Goal: Transaction & Acquisition: Download file/media

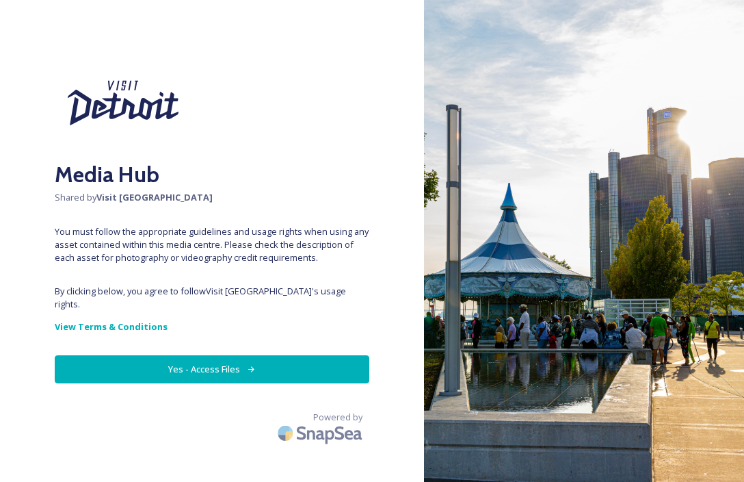
click at [207, 355] on button "Yes - Access Files" at bounding box center [212, 369] width 315 height 28
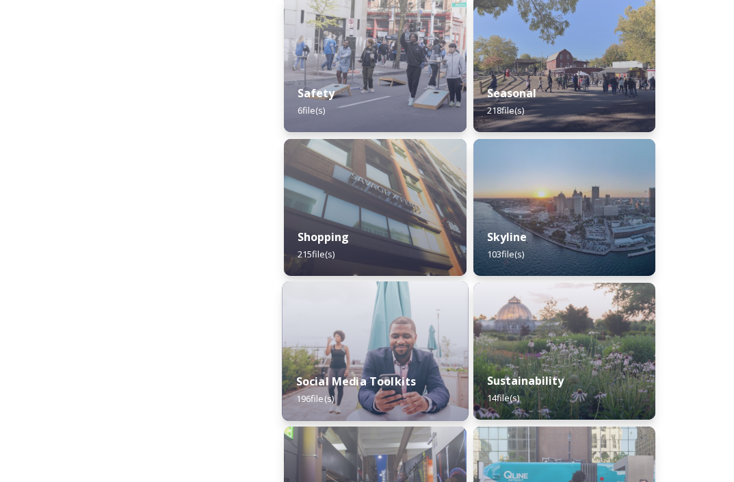
scroll to position [1780, 0]
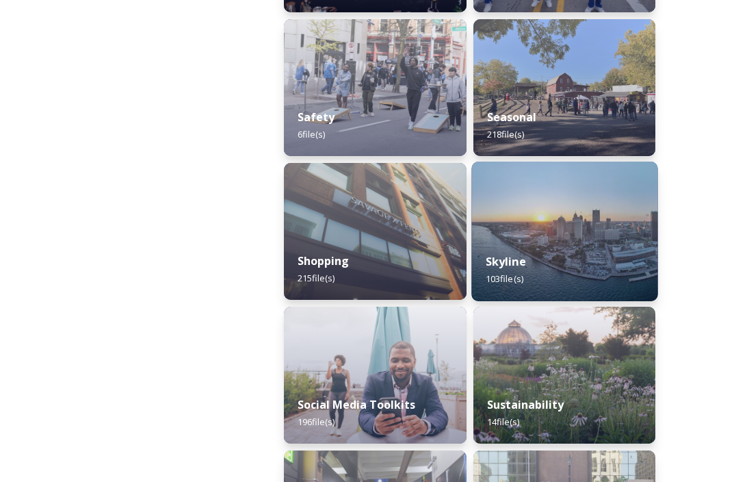
click at [523, 275] on span "103 file(s)" at bounding box center [504, 278] width 38 height 12
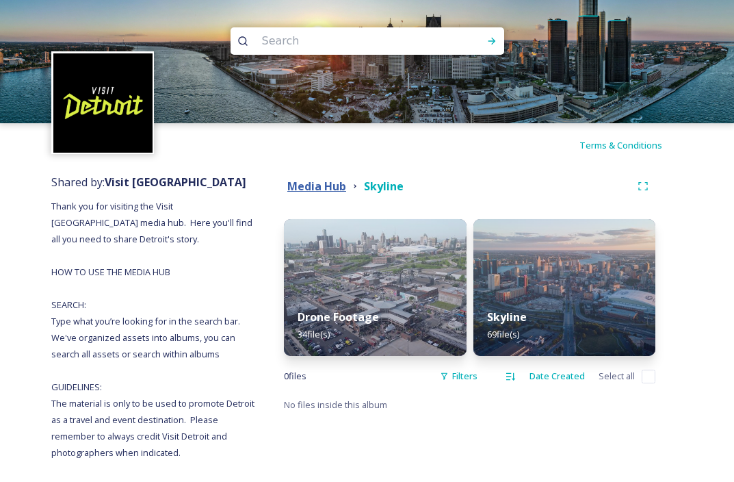
click at [340, 183] on strong "Media Hub" at bounding box center [316, 186] width 59 height 15
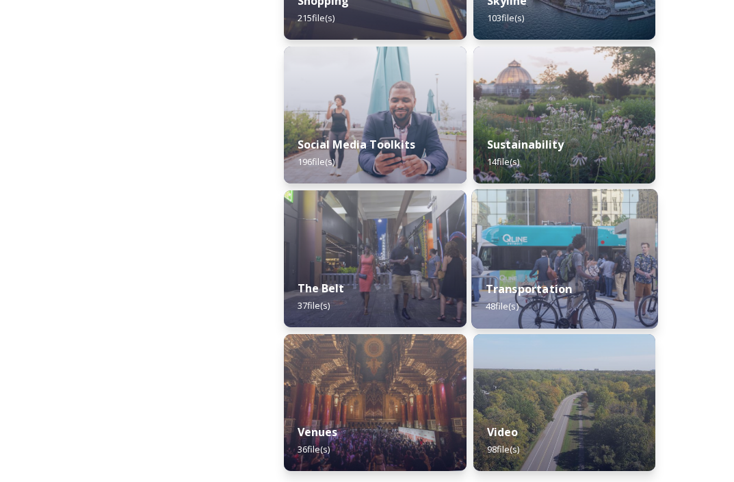
scroll to position [2023, 0]
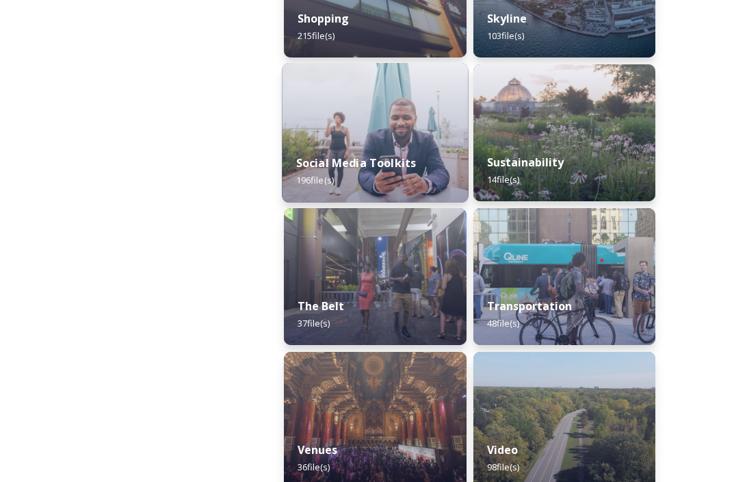
click at [374, 157] on strong "Social Media Toolkits" at bounding box center [356, 162] width 120 height 15
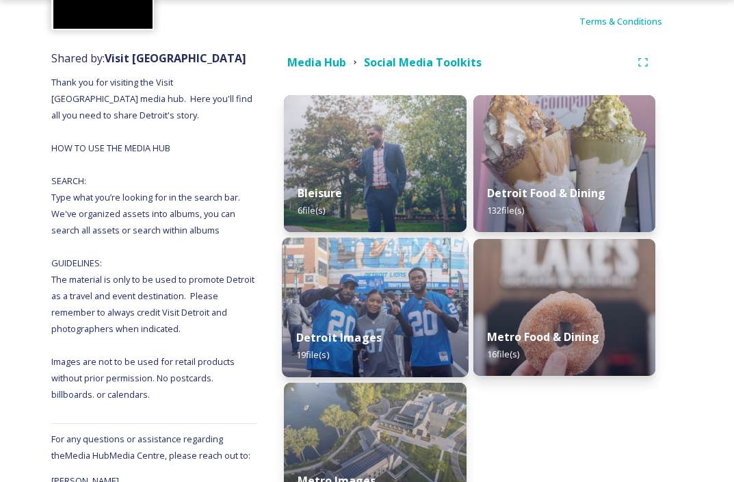
scroll to position [194, 0]
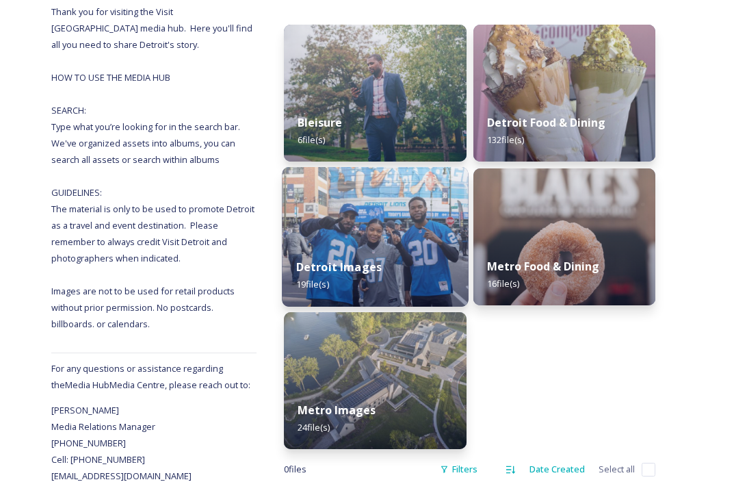
click at [326, 211] on img at bounding box center [375, 237] width 186 height 140
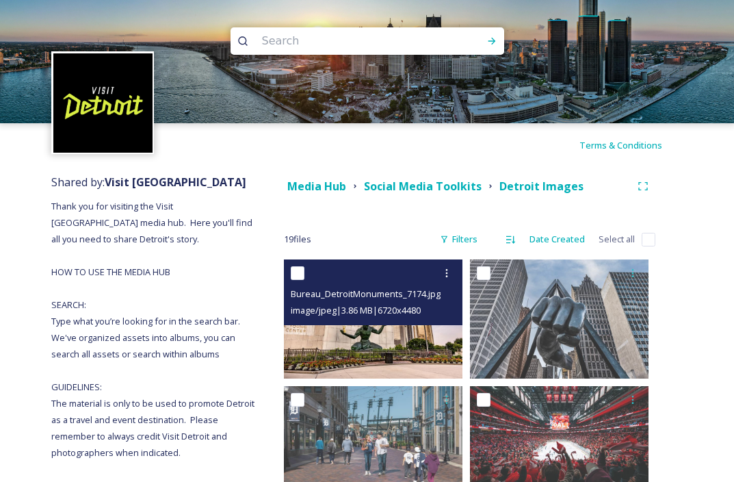
click at [380, 343] on img at bounding box center [373, 318] width 179 height 119
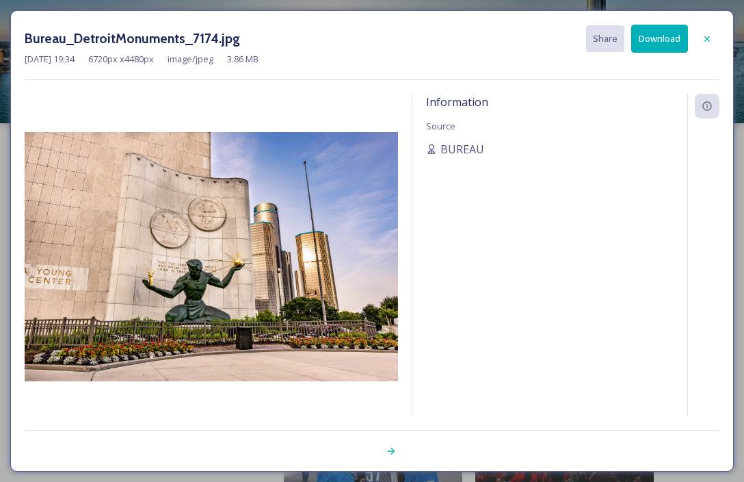
click at [699, 44] on div at bounding box center [707, 39] width 25 height 25
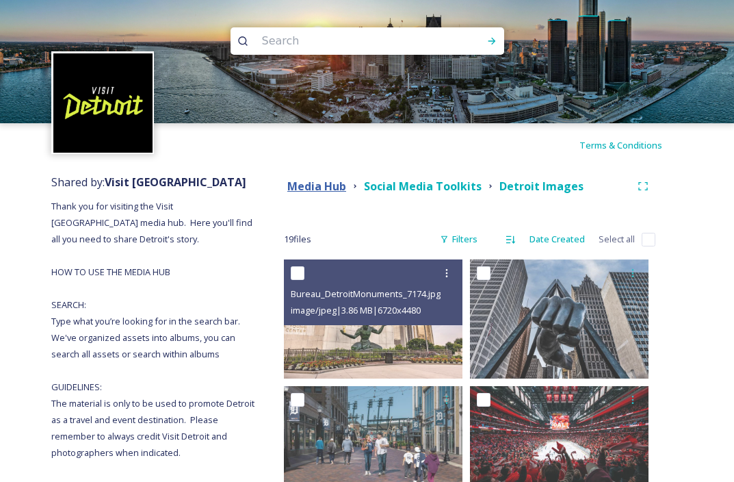
click at [313, 190] on strong "Media Hub" at bounding box center [316, 186] width 59 height 15
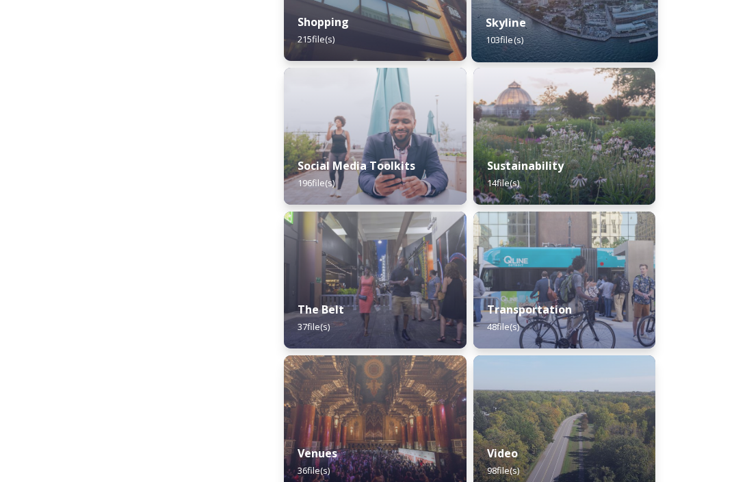
scroll to position [1993, 0]
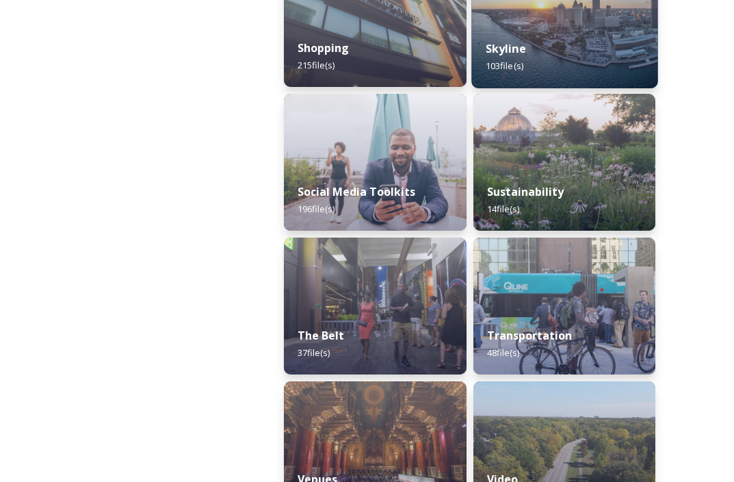
click at [549, 73] on div "Skyline 103 file(s)" at bounding box center [564, 57] width 186 height 62
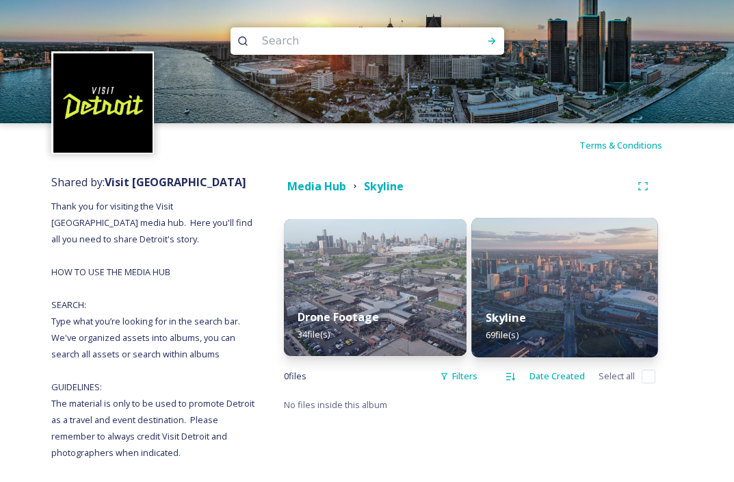
click at [574, 257] on img at bounding box center [564, 288] width 186 height 140
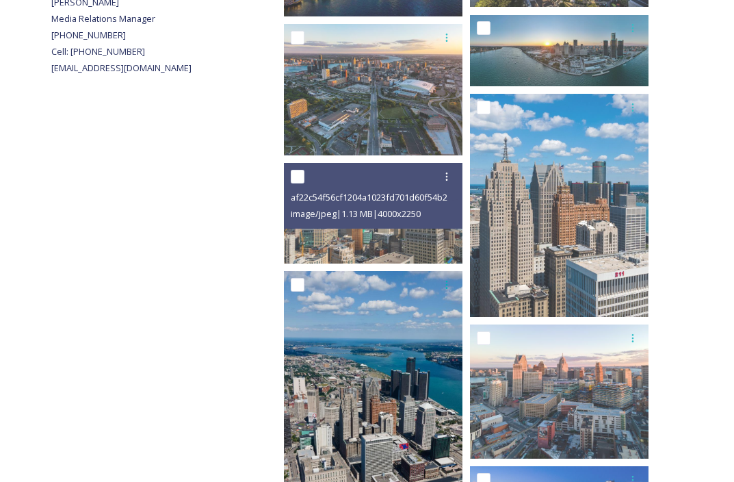
scroll to position [696, 0]
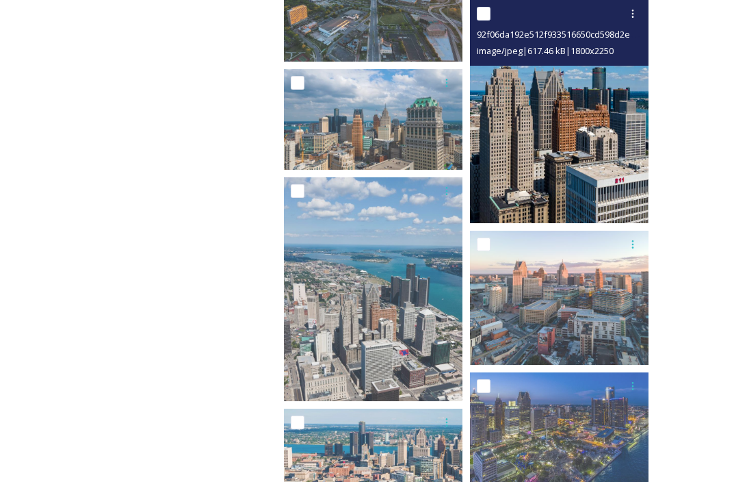
click at [578, 155] on img at bounding box center [559, 111] width 179 height 223
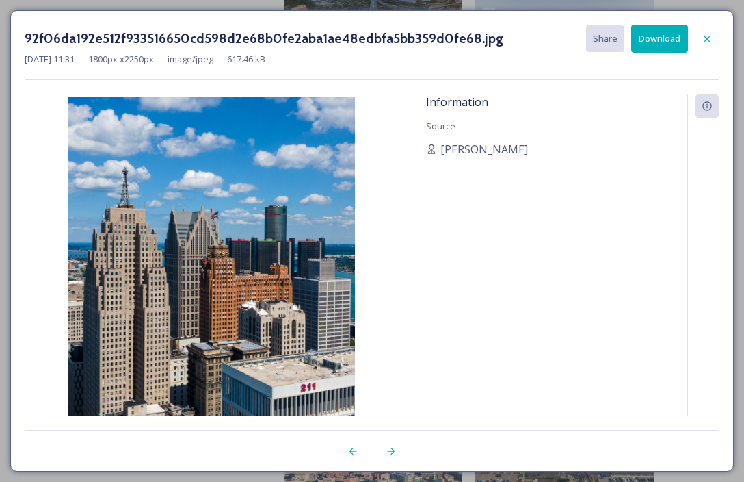
click at [661, 36] on button "Download" at bounding box center [660, 39] width 57 height 28
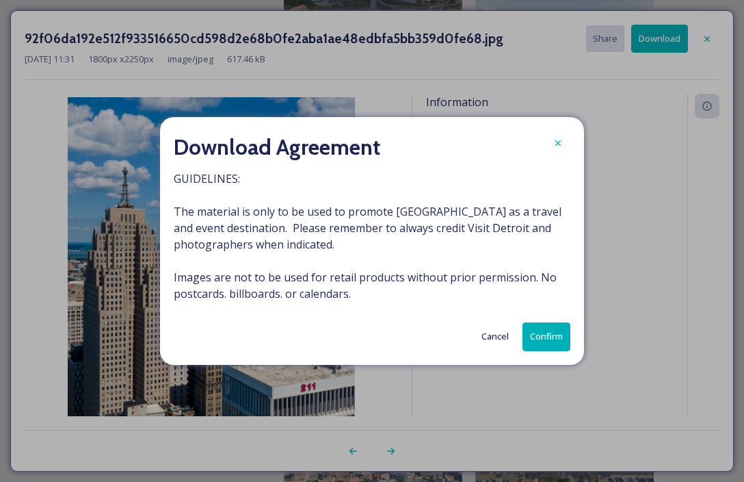
click at [567, 354] on div "Download Agreement GUIDELINES: The material is only to be used to promote [GEOG…" at bounding box center [372, 240] width 424 height 247
click at [565, 345] on button "Confirm" at bounding box center [547, 336] width 48 height 28
